Goal: Information Seeking & Learning: Learn about a topic

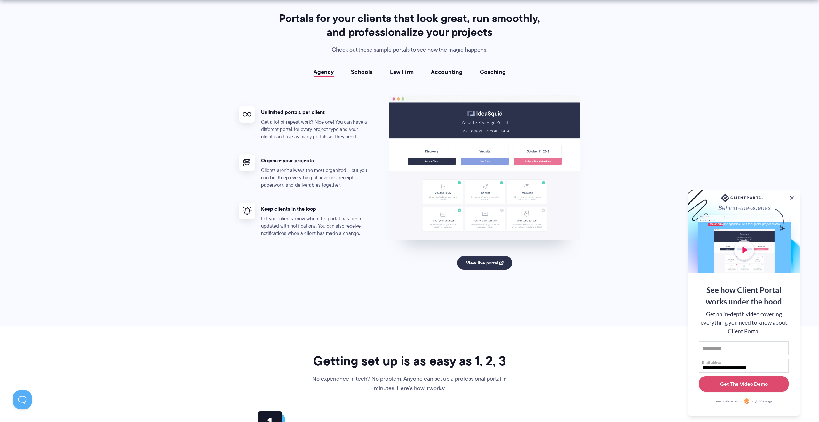
scroll to position [1147, 0]
click at [496, 265] on link "View live portal" at bounding box center [484, 262] width 55 height 13
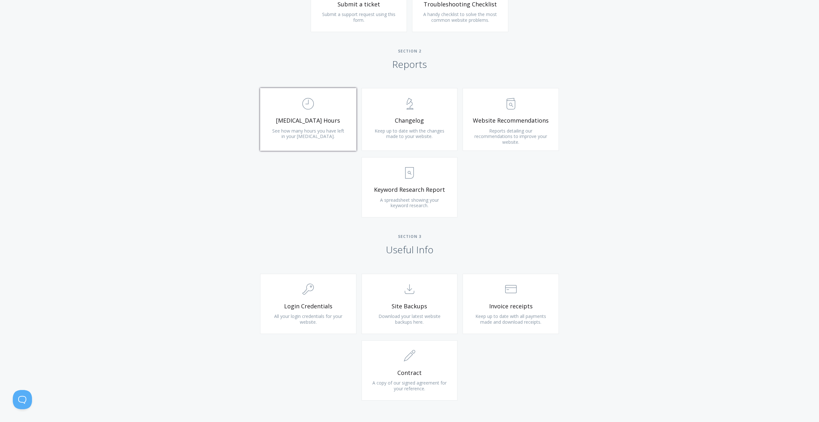
scroll to position [380, 0]
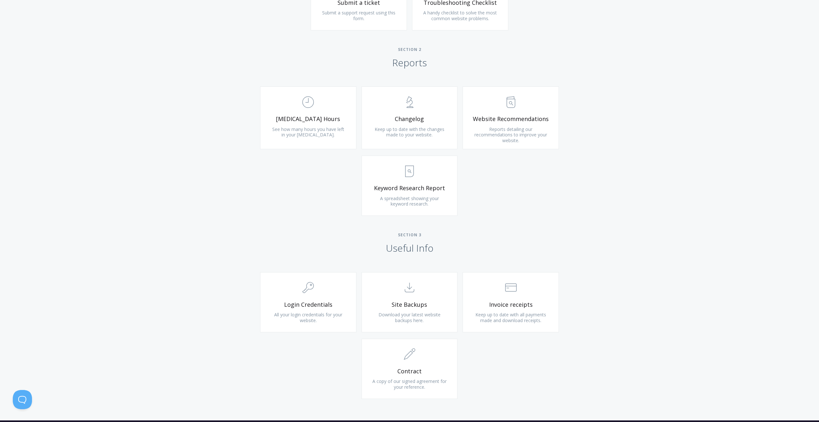
click at [402, 229] on div "Type more than three characters to get results. See search results below. No se…" at bounding box center [409, 152] width 819 height 536
click at [416, 189] on span "Keyword Research Report" at bounding box center [409, 187] width 76 height 7
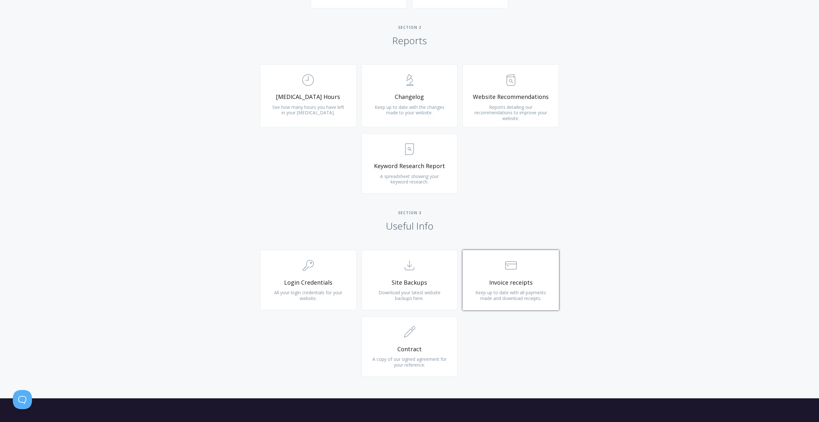
scroll to position [403, 0]
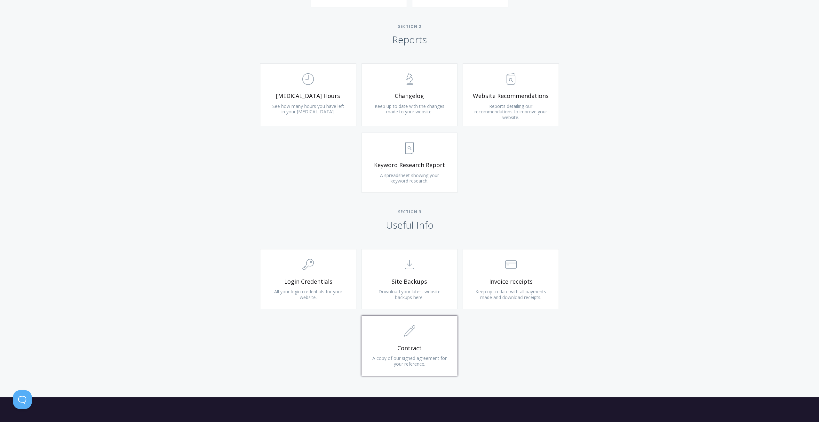
click at [448, 348] on link ".st0{fill:none;stroke:#000000;stroke-width:2;stroke-miterlimit:10;} 1. General …" at bounding box center [409, 345] width 96 height 60
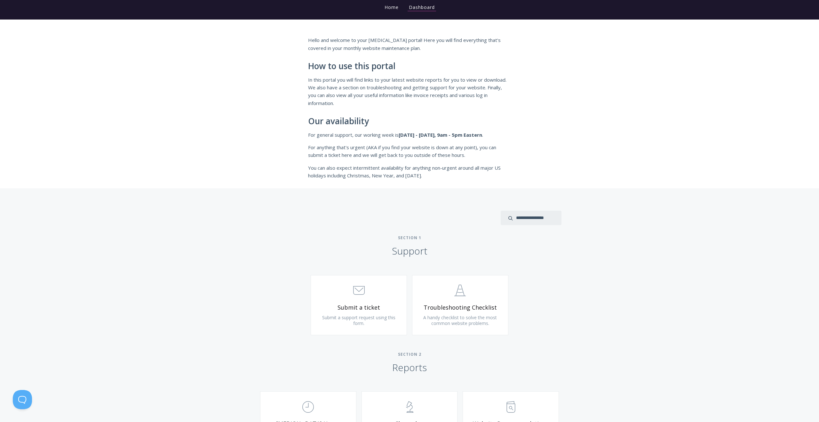
scroll to position [0, 0]
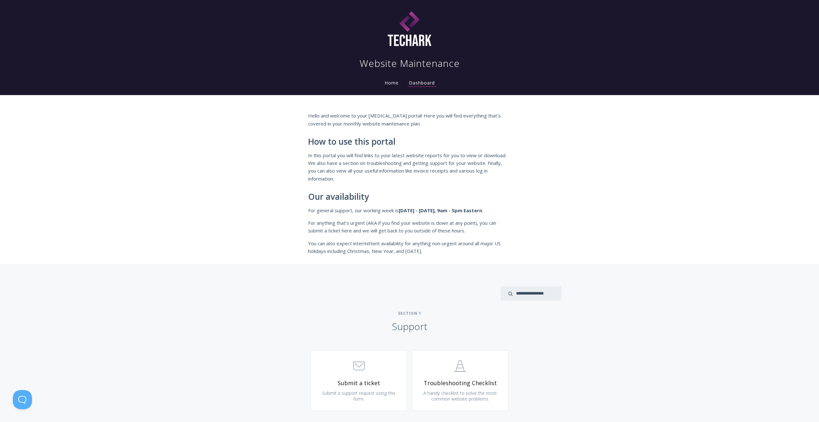
click at [382, 82] on li "Home" at bounding box center [391, 81] width 24 height 13
click at [389, 82] on link "Home" at bounding box center [391, 83] width 17 height 6
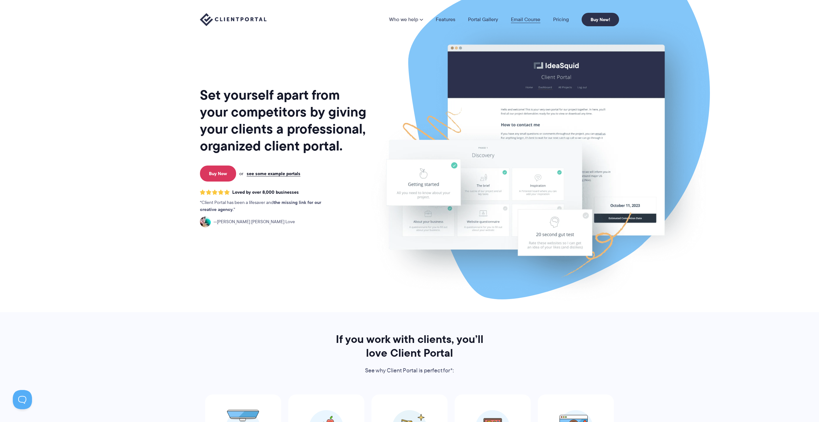
click at [531, 21] on link "Email Course" at bounding box center [525, 19] width 29 height 5
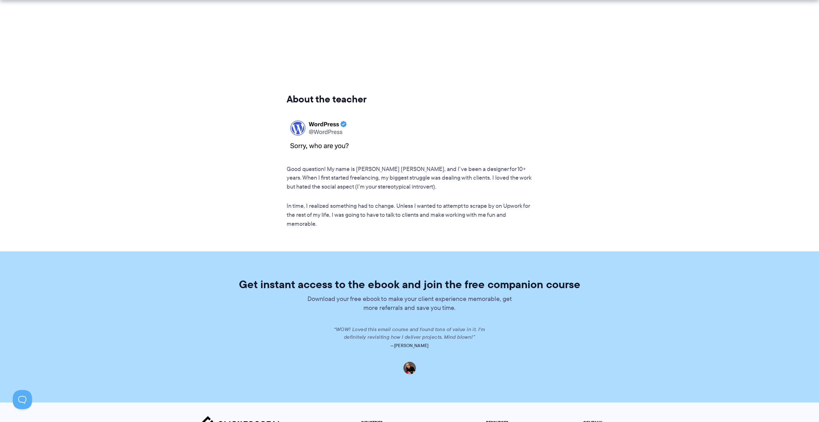
scroll to position [1099, 0]
